Goal: Task Accomplishment & Management: Manage account settings

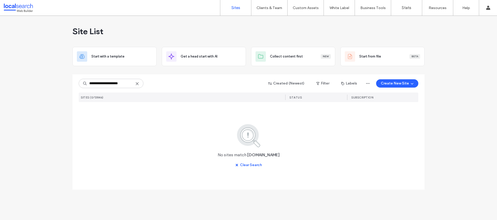
click at [137, 83] on use at bounding box center [137, 83] width 2 height 2
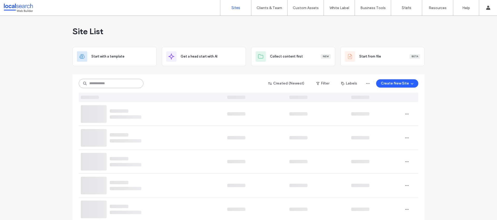
paste input "**********"
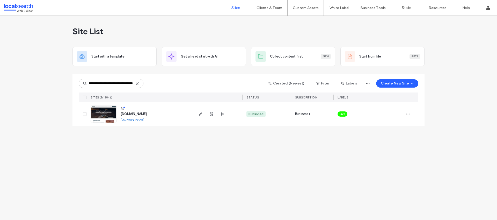
type input "**********"
click at [200, 114] on use "button" at bounding box center [200, 113] width 3 height 3
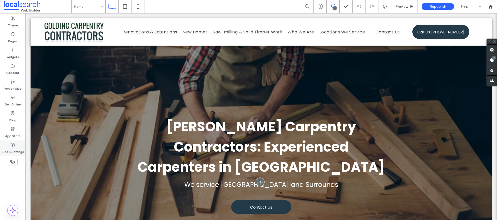
click at [13, 145] on icon at bounding box center [13, 145] width 4 height 4
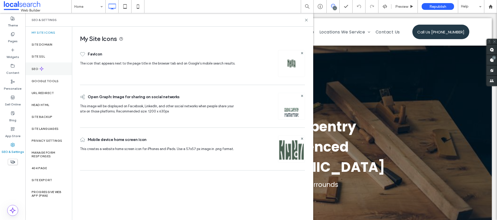
click at [39, 73] on div "SEO" at bounding box center [48, 68] width 47 height 13
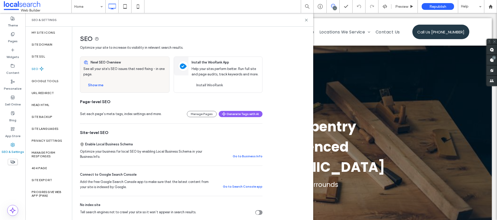
click at [256, 213] on div "Tell search engines not to crawl your site so it won’t appear in search results." at bounding box center [258, 213] width 4 height 4
click at [55, 42] on div "Site Domain" at bounding box center [48, 45] width 47 height 12
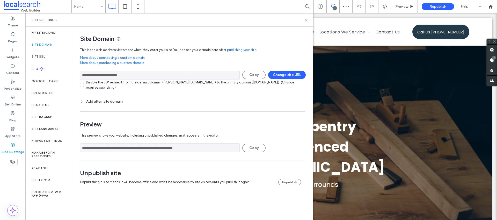
click at [116, 100] on div "Add alternate domain" at bounding box center [192, 101] width 225 height 4
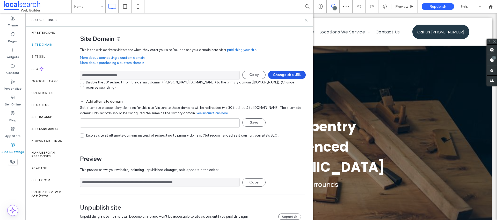
click at [277, 74] on button "Change site URL" at bounding box center [287, 75] width 38 height 8
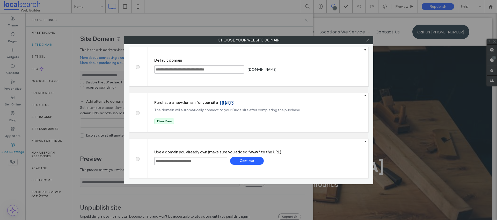
click at [138, 68] on span at bounding box center [138, 66] width 0 height 4
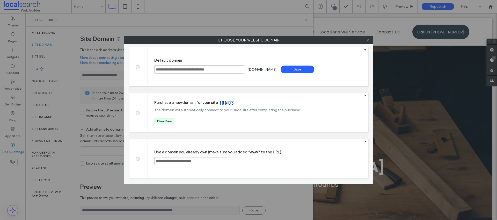
click at [314, 71] on div "Save" at bounding box center [298, 70] width 34 height 8
type input "**********"
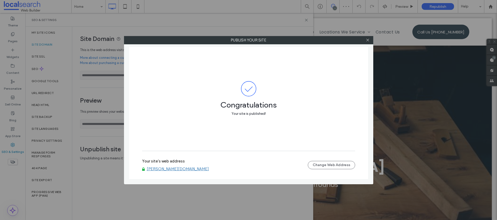
click at [368, 41] on icon at bounding box center [368, 40] width 4 height 4
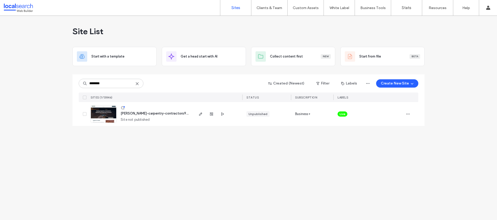
type input "********"
click at [345, 114] on span "Live" at bounding box center [343, 114] width 6 height 5
click at [348, 111] on icon at bounding box center [348, 110] width 2 height 2
click at [406, 116] on span "button" at bounding box center [408, 114] width 8 height 8
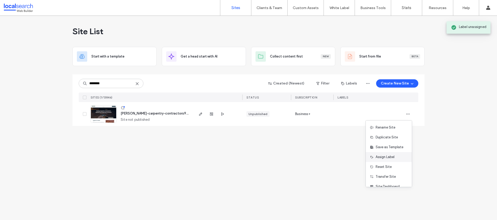
click at [383, 154] on span "Assign Label" at bounding box center [385, 156] width 19 height 5
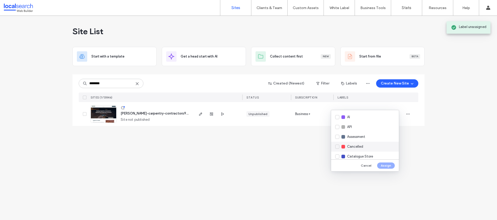
click at [356, 144] on span "Cancelled" at bounding box center [355, 146] width 16 height 5
click at [383, 165] on button "Assign" at bounding box center [386, 165] width 18 height 6
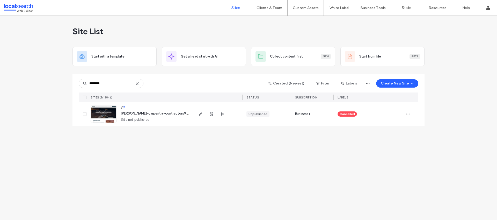
click at [137, 84] on icon at bounding box center [137, 84] width 4 height 4
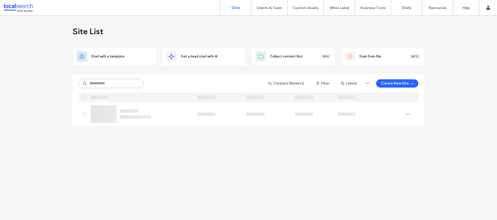
paste input "**********"
type input "**********"
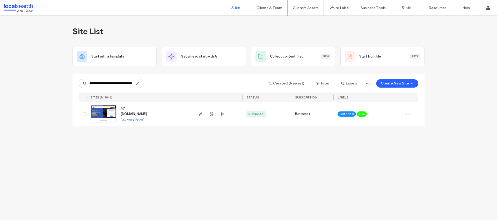
scroll to position [0, 0]
click at [202, 112] on icon "button" at bounding box center [201, 114] width 4 height 4
type input "********"
click at [362, 114] on span "Live" at bounding box center [362, 114] width 6 height 5
click at [370, 110] on use at bounding box center [370, 109] width 1 height 1
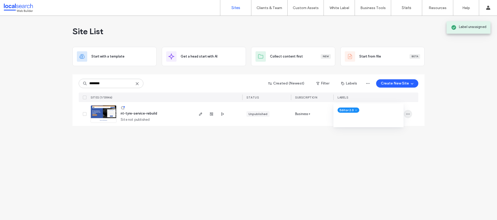
click at [407, 114] on icon "button" at bounding box center [408, 114] width 4 height 4
click at [392, 155] on span "Assign Label" at bounding box center [385, 156] width 19 height 5
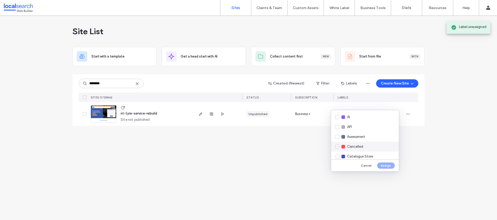
click at [369, 145] on div "Cancelled" at bounding box center [365, 147] width 68 height 10
click at [386, 165] on button "Assign" at bounding box center [386, 165] width 18 height 6
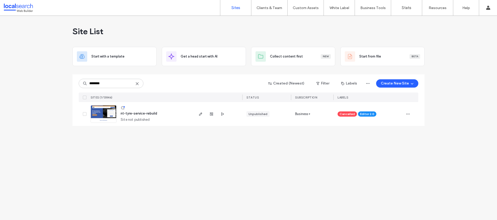
click at [137, 84] on icon at bounding box center [137, 84] width 4 height 4
paste input "**********"
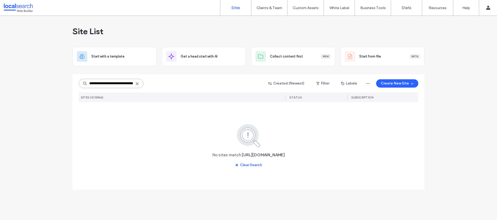
drag, startPoint x: 117, startPoint y: 84, endPoint x: 60, endPoint y: 82, distance: 57.8
click at [59, 83] on div "**********" at bounding box center [248, 118] width 497 height 204
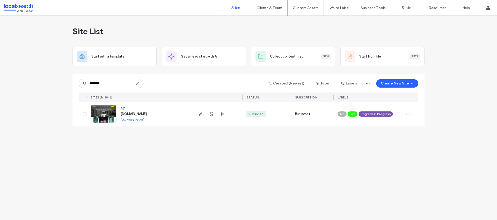
type input "********"
click at [385, 113] on span "Upgrade in Progress" at bounding box center [376, 114] width 30 height 5
click at [371, 115] on icon at bounding box center [372, 116] width 2 height 2
click at [145, 119] on link "[DOMAIN_NAME]" at bounding box center [133, 120] width 24 height 4
click at [201, 114] on use "button" at bounding box center [200, 113] width 3 height 3
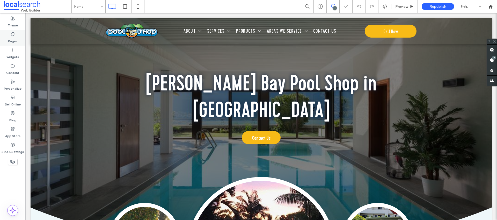
click at [14, 41] on label "Pages" at bounding box center [13, 39] width 10 height 7
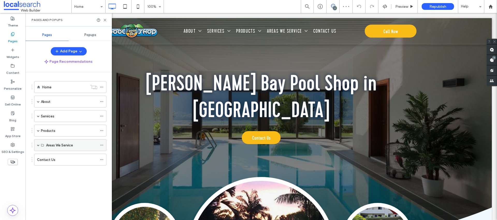
click at [40, 144] on div "Areas We Service" at bounding box center [70, 145] width 72 height 12
click at [38, 145] on span at bounding box center [38, 145] width 3 height 3
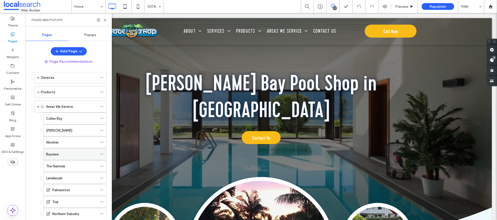
scroll to position [68, 0]
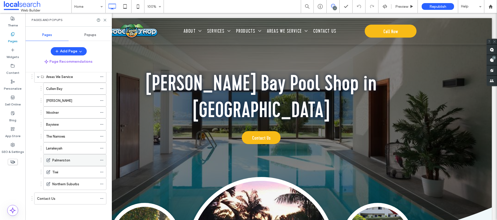
click at [102, 160] on use at bounding box center [101, 160] width 3 height 1
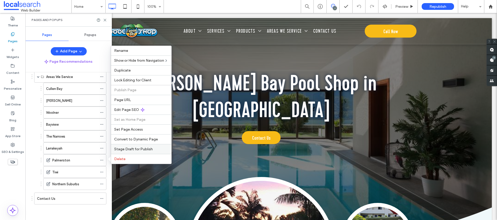
click at [128, 152] on div "Stage Draft for Publish" at bounding box center [141, 149] width 60 height 10
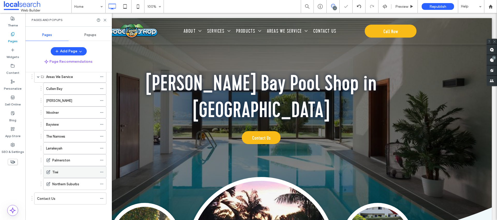
click at [101, 171] on icon at bounding box center [102, 172] width 4 height 4
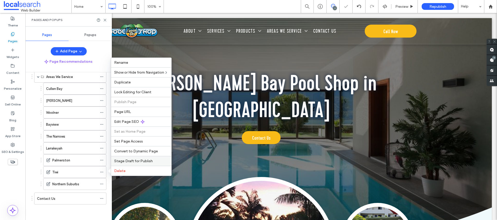
click at [120, 163] on span "Stage Draft for Publish" at bounding box center [133, 161] width 39 height 4
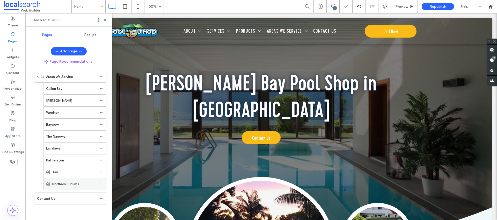
click at [101, 183] on icon at bounding box center [102, 184] width 4 height 4
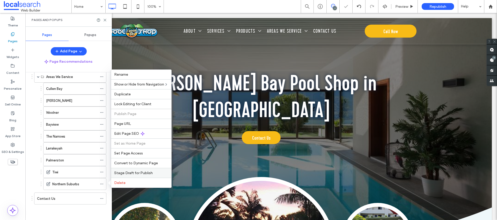
click at [119, 171] on span "Stage Draft for Publish" at bounding box center [133, 173] width 39 height 4
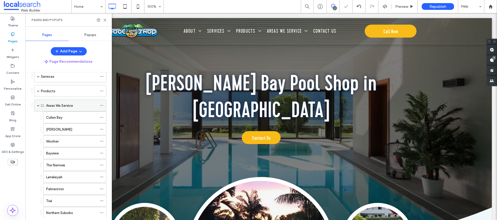
scroll to position [6, 0]
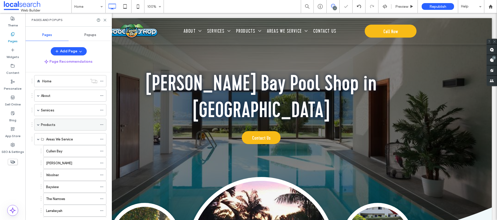
click at [39, 125] on span at bounding box center [38, 124] width 3 height 3
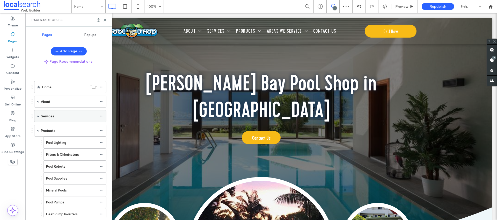
click at [38, 118] on span at bounding box center [38, 115] width 3 height 11
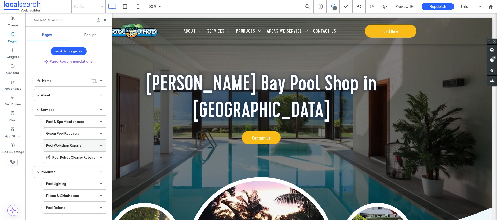
scroll to position [9, 0]
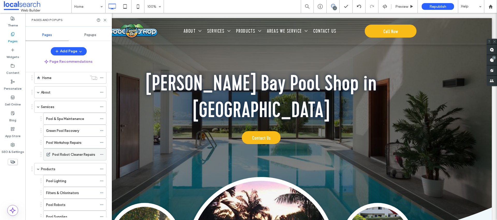
click at [102, 154] on icon at bounding box center [102, 155] width 4 height 4
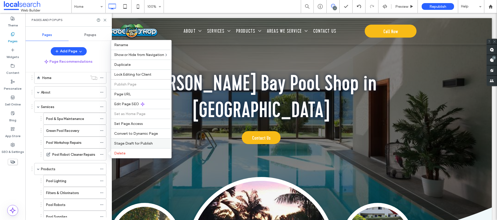
click at [128, 144] on span "Stage Draft for Publish" at bounding box center [133, 143] width 39 height 4
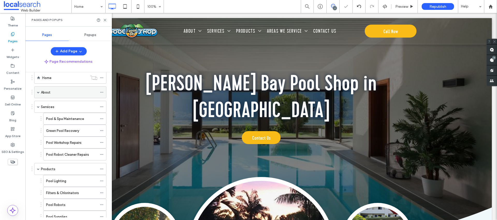
click at [39, 92] on span at bounding box center [38, 92] width 3 height 3
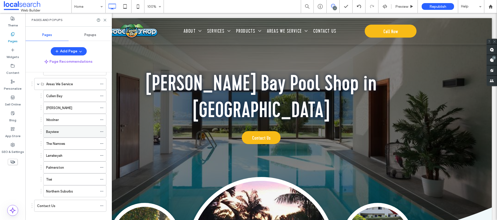
scroll to position [211, 0]
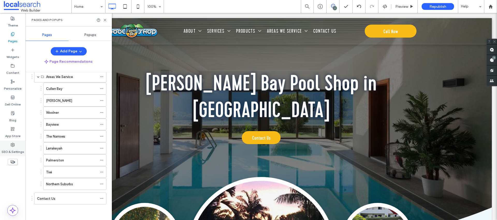
click at [17, 147] on label "SEO & Settings" at bounding box center [13, 150] width 23 height 7
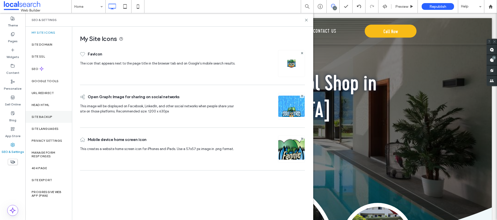
click at [48, 116] on label "Site Backup" at bounding box center [42, 117] width 21 height 4
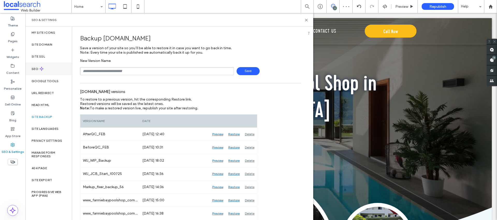
click at [33, 71] on div "SEO" at bounding box center [48, 68] width 47 height 13
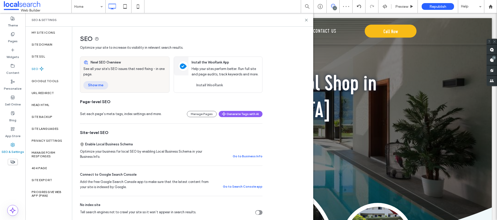
click at [101, 87] on button "Show me" at bounding box center [95, 85] width 25 height 8
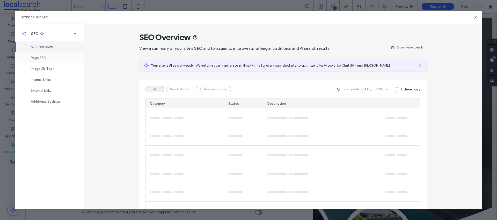
click at [45, 59] on span "Page SEO" at bounding box center [39, 58] width 16 height 4
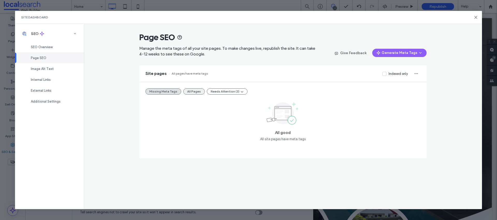
click at [189, 96] on div "Missing Meta Tags All Pages Needs Attention (3) All good All site pages have me…" at bounding box center [283, 120] width 288 height 76
click at [190, 94] on button "All Pages" at bounding box center [193, 91] width 21 height 6
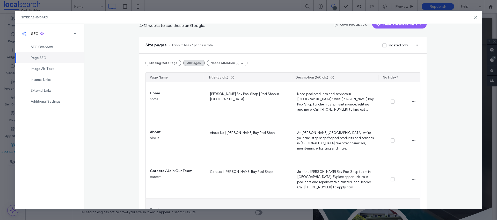
scroll to position [0, 0]
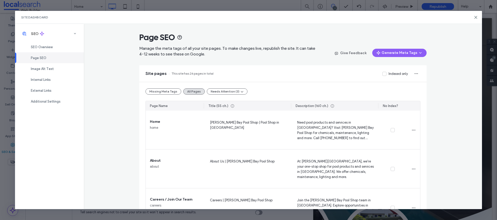
click at [390, 73] on div "Indexed only" at bounding box center [398, 73] width 19 height 5
click at [389, 74] on div "Indexed only" at bounding box center [398, 73] width 19 height 5
click at [475, 17] on icon at bounding box center [476, 17] width 4 height 4
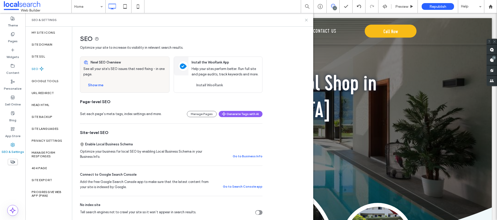
click at [306, 20] on icon at bounding box center [307, 20] width 4 height 4
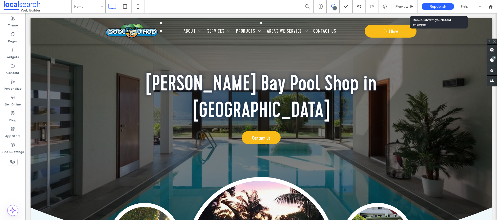
click at [438, 8] on span "Republish" at bounding box center [438, 6] width 17 height 4
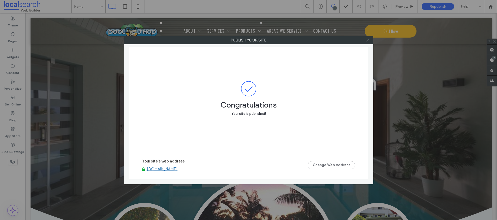
click at [367, 38] on span at bounding box center [368, 40] width 4 height 8
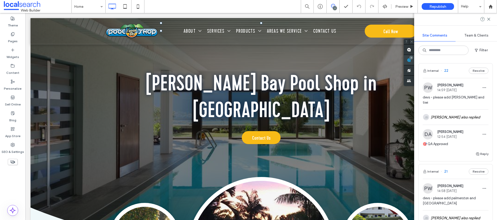
click at [413, 59] on div "7" at bounding box center [412, 58] width 4 height 4
click at [410, 60] on span at bounding box center [409, 60] width 10 height 10
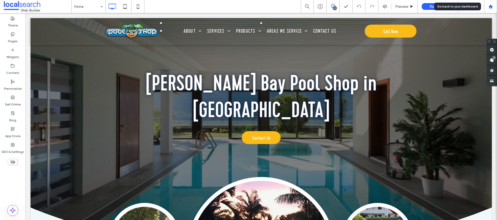
click at [495, 6] on div at bounding box center [491, 6] width 12 height 4
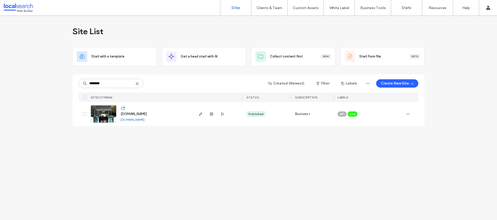
type input "********"
click at [137, 85] on icon at bounding box center [137, 84] width 4 height 4
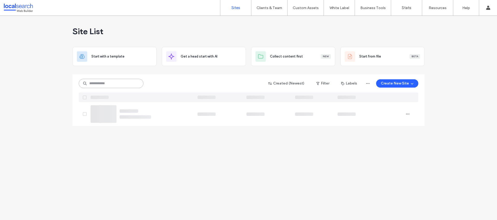
paste input "********"
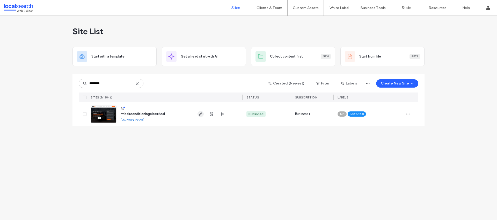
type input "********"
click at [202, 113] on use "button" at bounding box center [200, 113] width 3 height 3
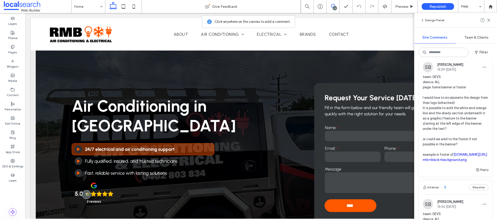
scroll to position [137, 0]
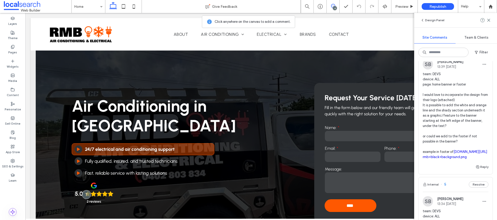
click at [442, 159] on link "rmb+black+background.png" at bounding box center [445, 157] width 44 height 4
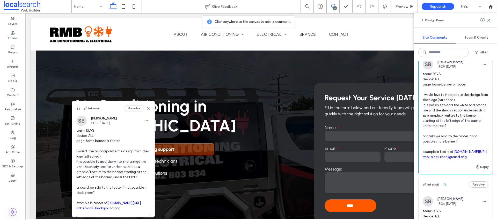
click at [454, 154] on link "webbuilder.localsearch.com.au/preview/df224073" at bounding box center [471, 152] width 34 height 4
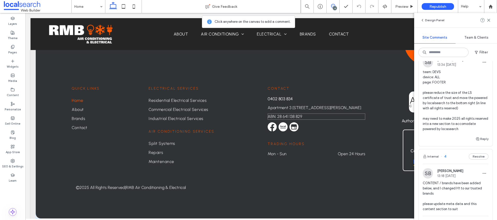
scroll to position [1366, 0]
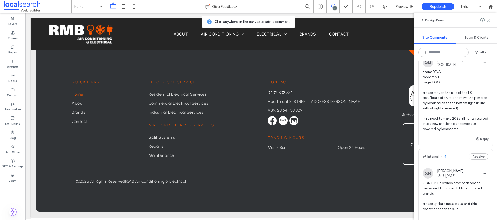
click at [490, 19] on use at bounding box center [489, 20] width 2 height 2
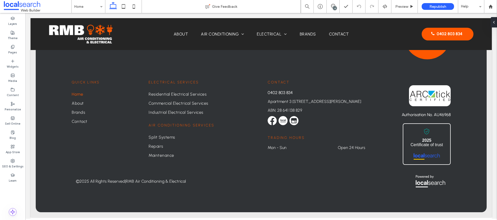
scroll to position [0, 0]
click at [363, 182] on div "© 2025 All Rights Reserved | RMB Air Conditioning & Electrical" at bounding box center [261, 181] width 379 height 20
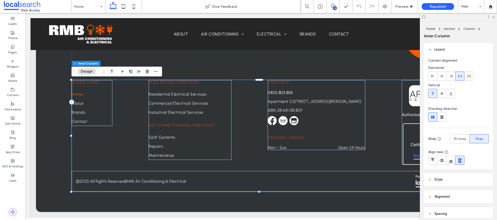
click at [332, 5] on use at bounding box center [333, 6] width 4 height 4
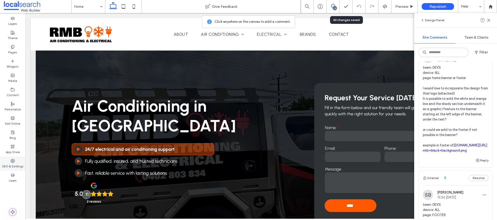
click at [22, 165] on label "SEO & Settings" at bounding box center [12, 166] width 21 height 6
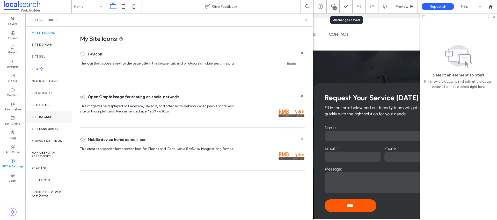
click at [48, 116] on label "Site Backup" at bounding box center [42, 117] width 21 height 4
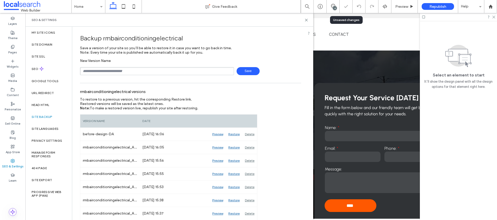
click at [114, 71] on input "text" at bounding box center [157, 71] width 154 height 8
type input "**********"
click at [336, 7] on div "4" at bounding box center [335, 8] width 4 height 4
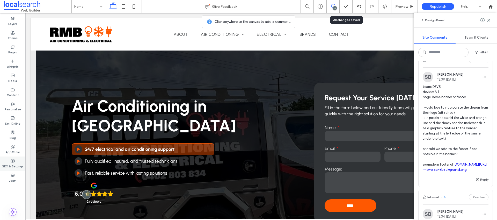
scroll to position [121, 0]
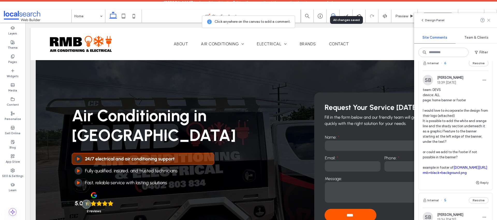
click at [488, 20] on icon at bounding box center [489, 20] width 4 height 4
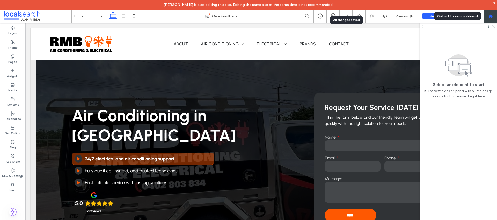
click at [490, 20] on div at bounding box center [490, 16] width 13 height 13
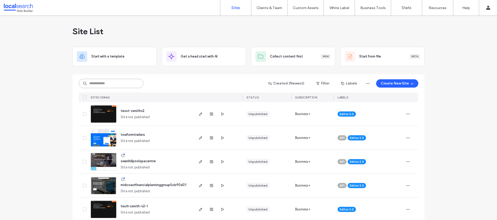
click at [125, 83] on input at bounding box center [111, 83] width 65 height 9
paste input "**********"
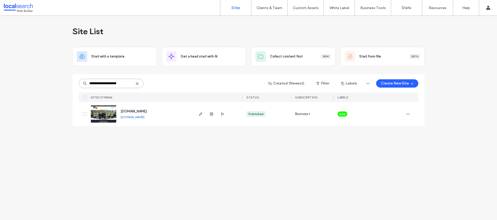
type input "**********"
click at [145, 118] on link "[DOMAIN_NAME]" at bounding box center [133, 117] width 24 height 4
click at [347, 114] on div "Live" at bounding box center [343, 113] width 10 height 5
click at [349, 110] on icon at bounding box center [348, 110] width 2 height 2
click at [407, 116] on icon "button" at bounding box center [408, 114] width 4 height 4
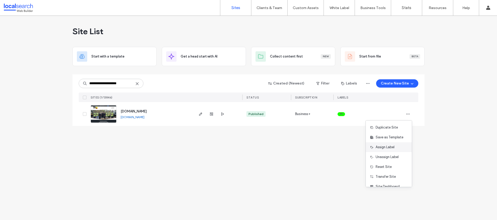
click at [388, 147] on span "Assign Label" at bounding box center [385, 147] width 19 height 5
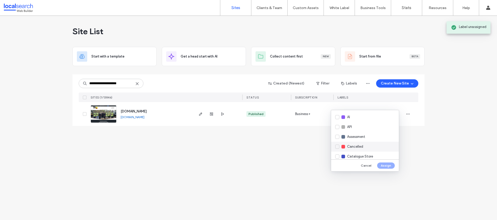
click at [371, 145] on div "Cancelled" at bounding box center [365, 147] width 68 height 10
click at [386, 163] on button "Assign" at bounding box center [386, 165] width 18 height 6
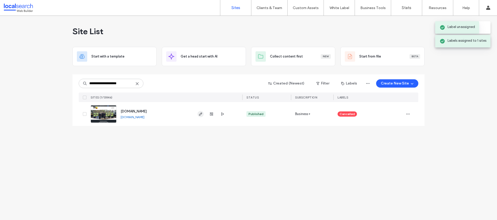
click at [202, 113] on icon "button" at bounding box center [201, 114] width 4 height 4
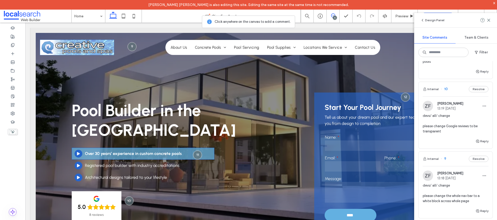
scroll to position [133, 0]
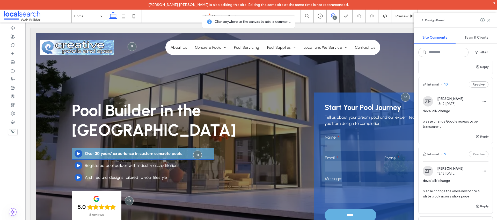
click at [491, 19] on icon at bounding box center [489, 20] width 4 height 4
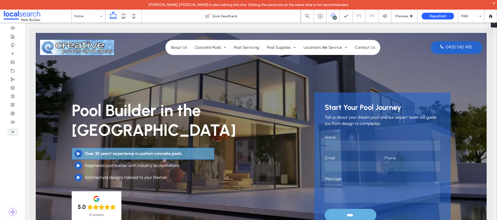
click at [337, 16] on span at bounding box center [333, 15] width 13 height 4
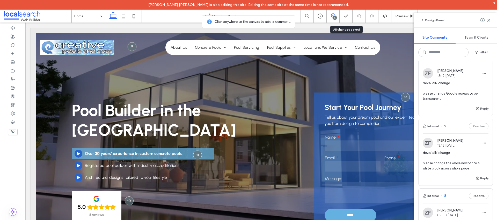
scroll to position [174, 0]
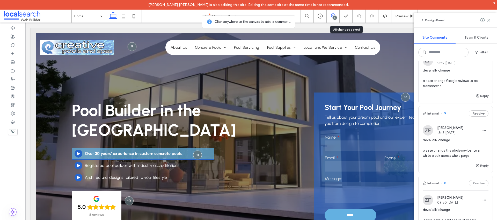
click at [490, 21] on use at bounding box center [489, 20] width 2 height 2
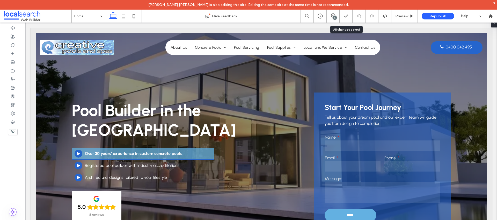
scroll to position [0, 0]
click at [489, 16] on icon at bounding box center [491, 16] width 4 height 4
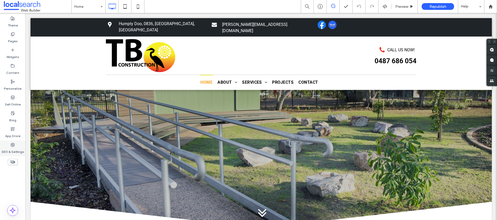
click at [16, 148] on label "SEO & Settings" at bounding box center [13, 150] width 23 height 7
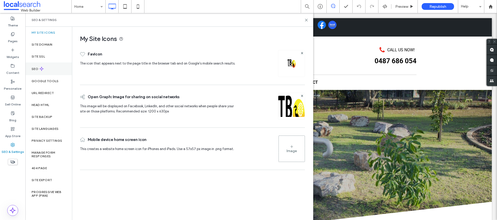
click at [34, 71] on div "SEO" at bounding box center [48, 68] width 47 height 13
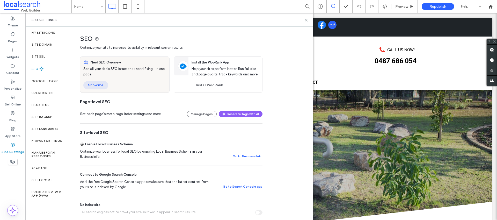
click at [98, 82] on button "Show me" at bounding box center [95, 85] width 25 height 8
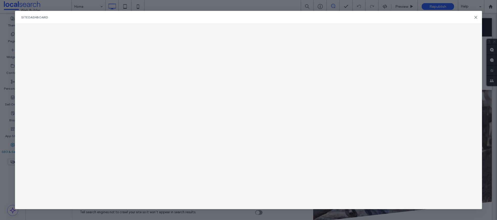
click at [478, 17] on div "Site Dashboard" at bounding box center [249, 17] width 468 height 13
click at [476, 17] on use at bounding box center [476, 17] width 2 height 2
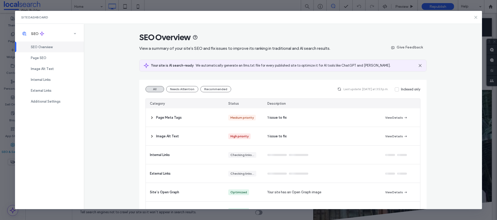
click at [477, 19] on icon at bounding box center [476, 17] width 4 height 4
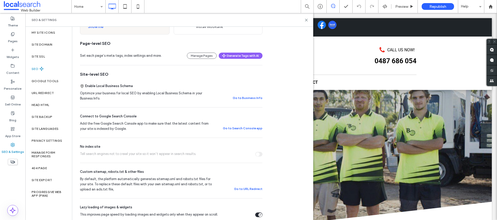
scroll to position [69, 0]
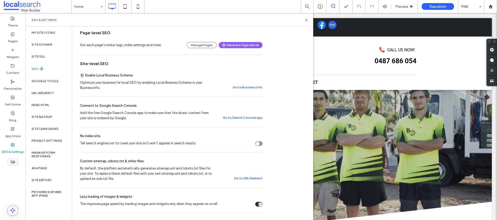
click at [257, 143] on icon "Tell search engines not to crawl your site so it won’t appear in search results." at bounding box center [258, 144] width 2 height 2
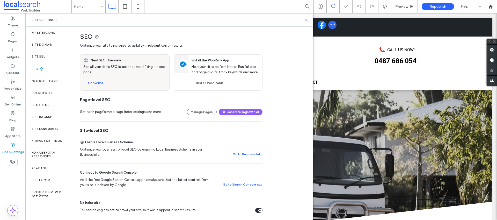
scroll to position [0, 0]
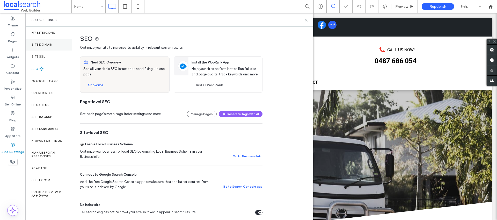
click at [44, 48] on div "Site Domain" at bounding box center [48, 45] width 47 height 12
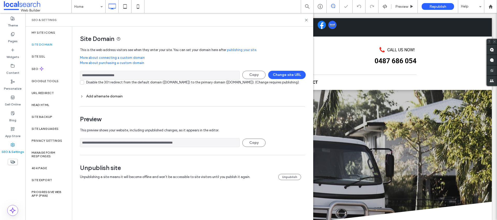
click at [104, 85] on div "Disable the 301 redirect from the default domain (tbconstruction.webbuilder.loc…" at bounding box center [192, 82] width 213 height 5
click at [102, 84] on div "Disable the 301 redirect from the default domain (tbconstruction.webbuilder.loc…" at bounding box center [192, 82] width 213 height 5
click at [109, 98] on div "Add alternate domain" at bounding box center [192, 96] width 225 height 4
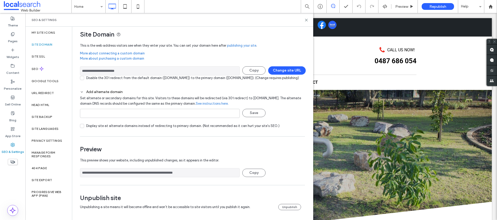
scroll to position [11, 0]
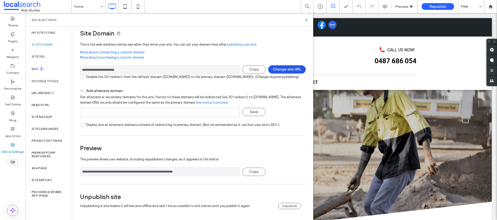
click at [273, 66] on button "Change site URL" at bounding box center [287, 69] width 38 height 8
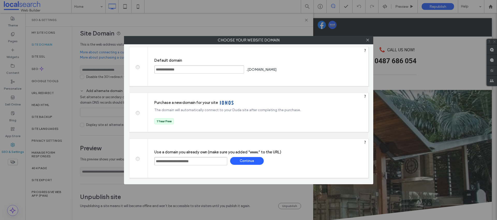
click at [138, 68] on span at bounding box center [138, 66] width 0 height 4
click at [314, 70] on div "Save" at bounding box center [298, 70] width 34 height 8
type input "**********"
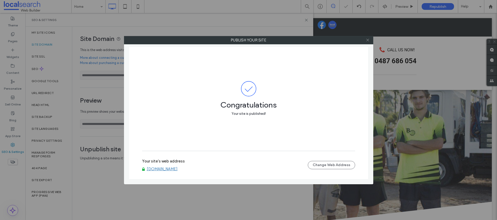
click at [368, 41] on icon at bounding box center [368, 40] width 4 height 4
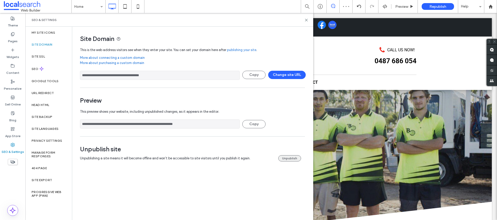
click at [288, 160] on button "Unpublish" at bounding box center [289, 158] width 23 height 6
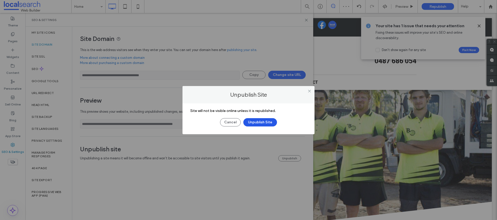
click at [260, 121] on button "Unpublish Site" at bounding box center [260, 122] width 34 height 8
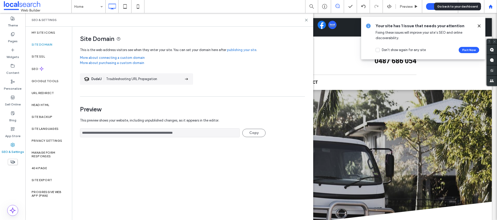
click at [491, 3] on div at bounding box center [490, 6] width 13 height 13
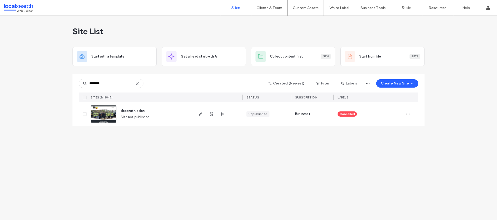
type input "********"
